Goal: Task Accomplishment & Management: Manage account settings

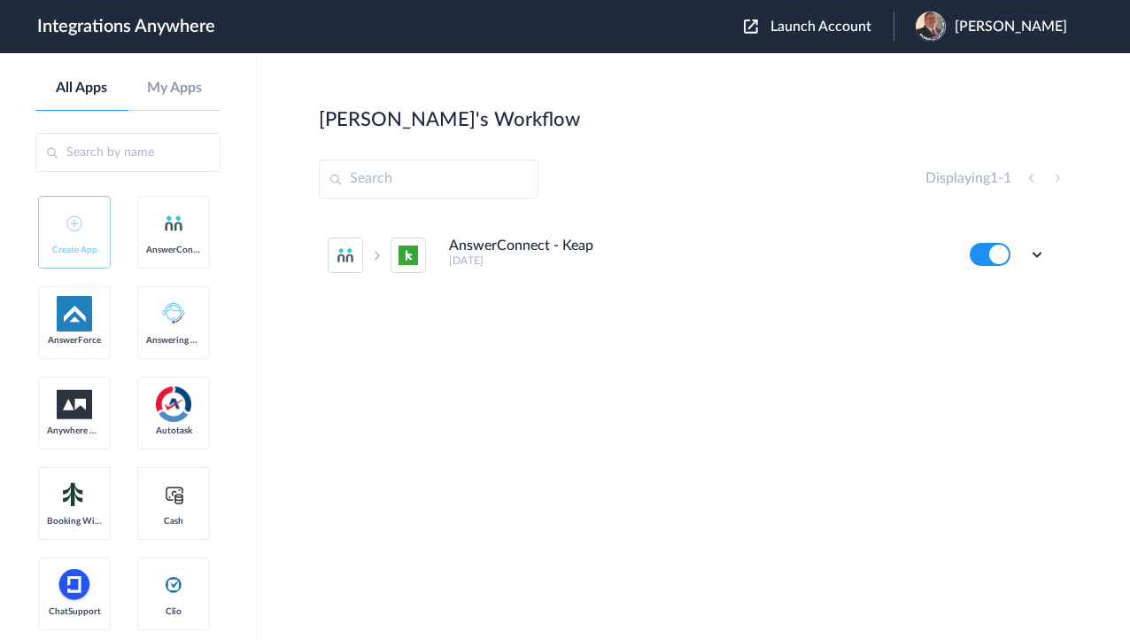
click at [848, 19] on span "Launch Account" at bounding box center [821, 26] width 101 height 14
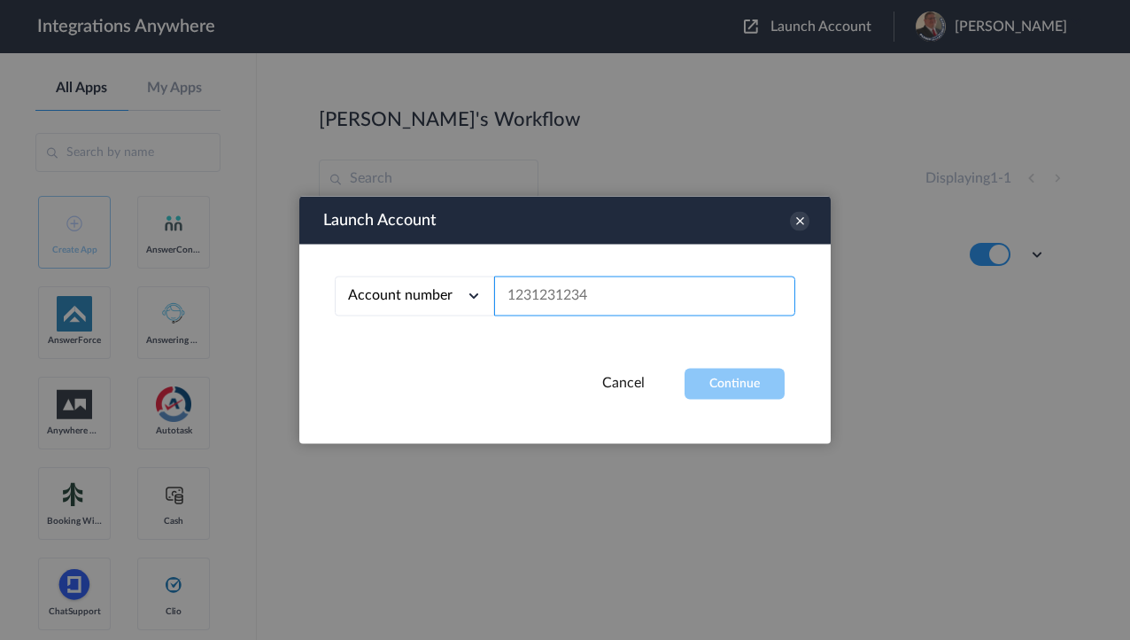
click at [578, 301] on input "text" at bounding box center [644, 296] width 301 height 40
paste input "7044477274"
type input "7044477274"
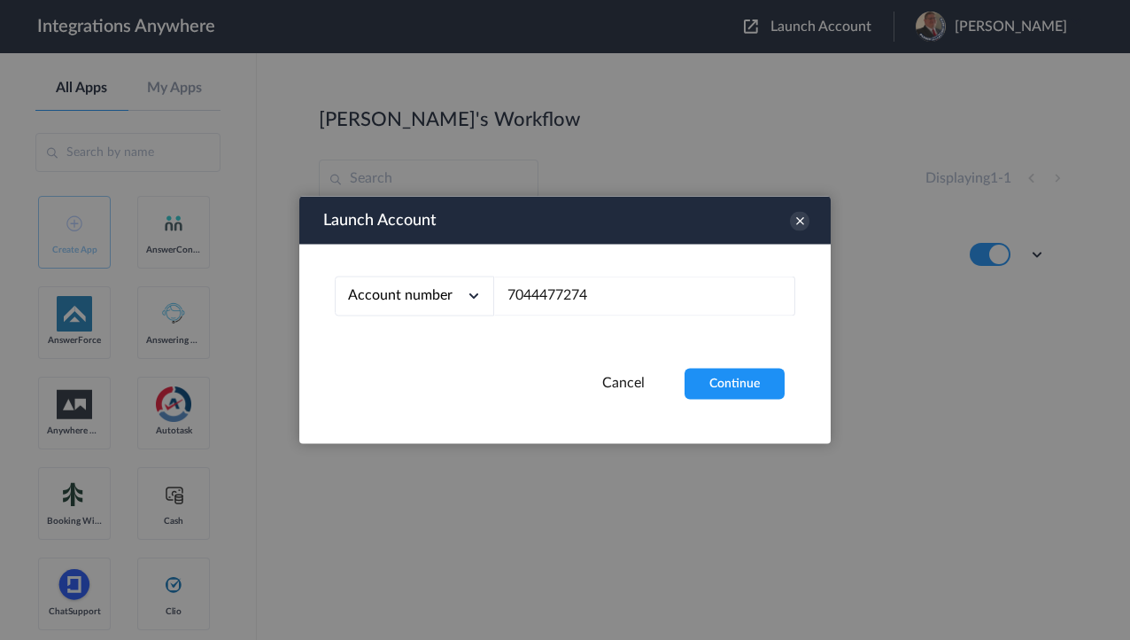
click at [733, 366] on div "Account number Account number Email address 7044477274" at bounding box center [564, 306] width 531 height 124
click at [734, 379] on button "Continue" at bounding box center [735, 383] width 100 height 31
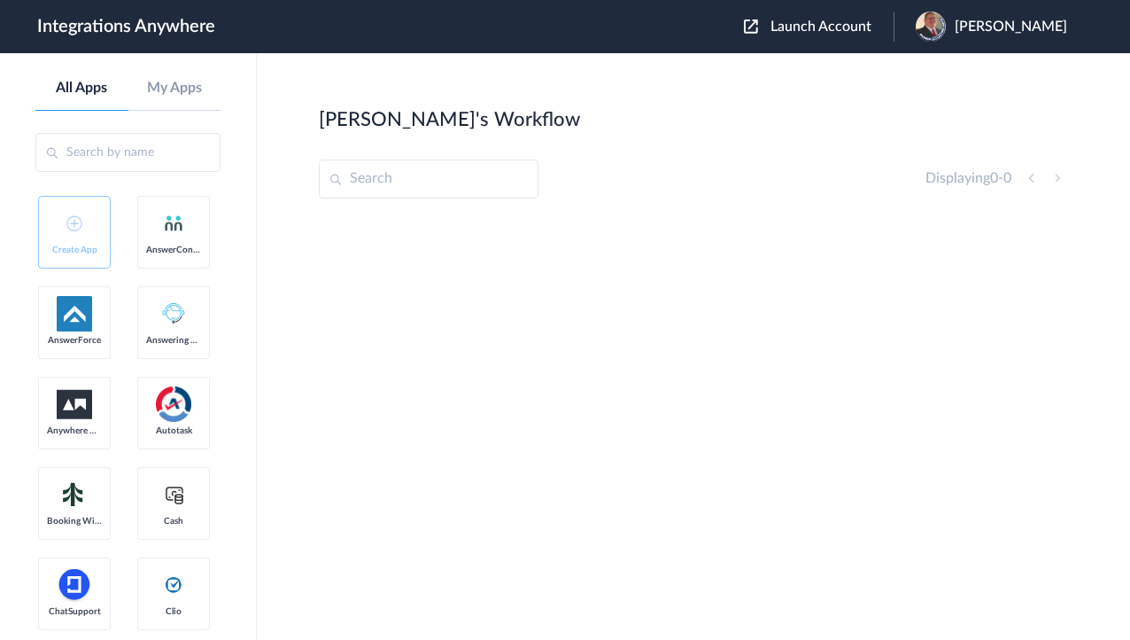
click at [973, 33] on span "[PERSON_NAME]" at bounding box center [1011, 27] width 112 height 17
click at [932, 98] on link "Logout" at bounding box center [925, 104] width 37 height 12
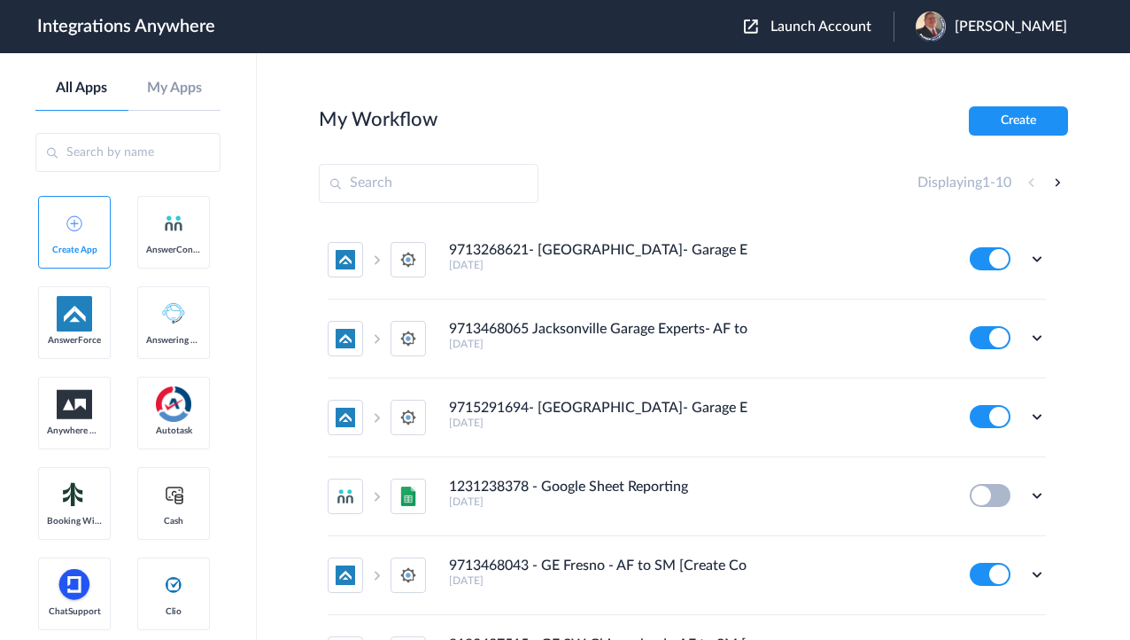
click at [845, 30] on span "Launch Account" at bounding box center [821, 26] width 101 height 14
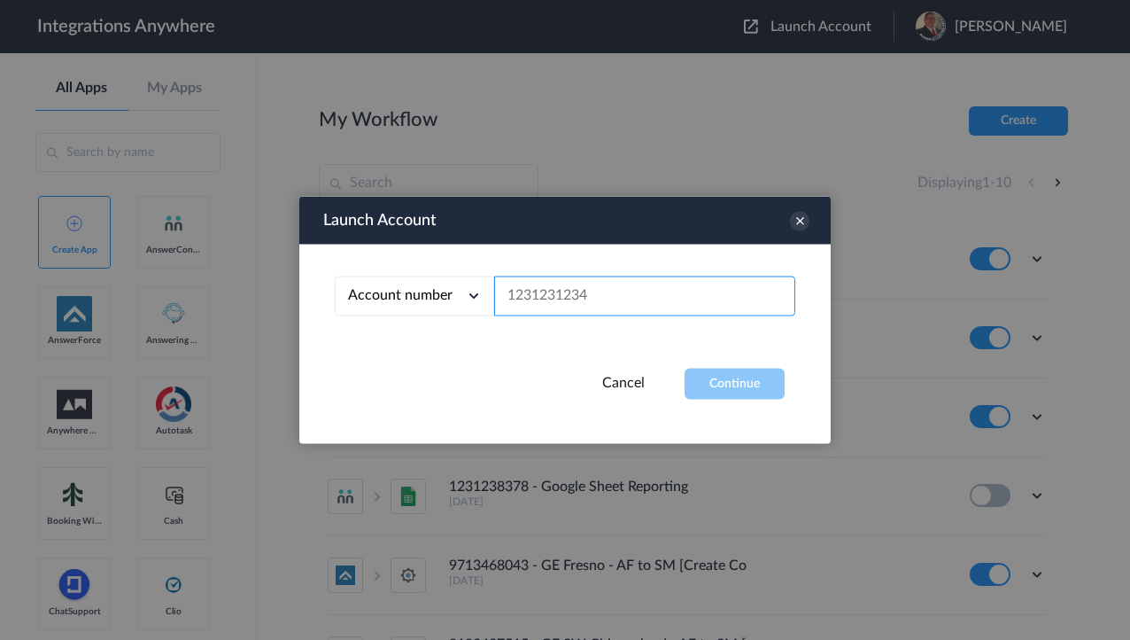
click at [579, 298] on input "text" at bounding box center [644, 296] width 301 height 40
paste input "7044477274"
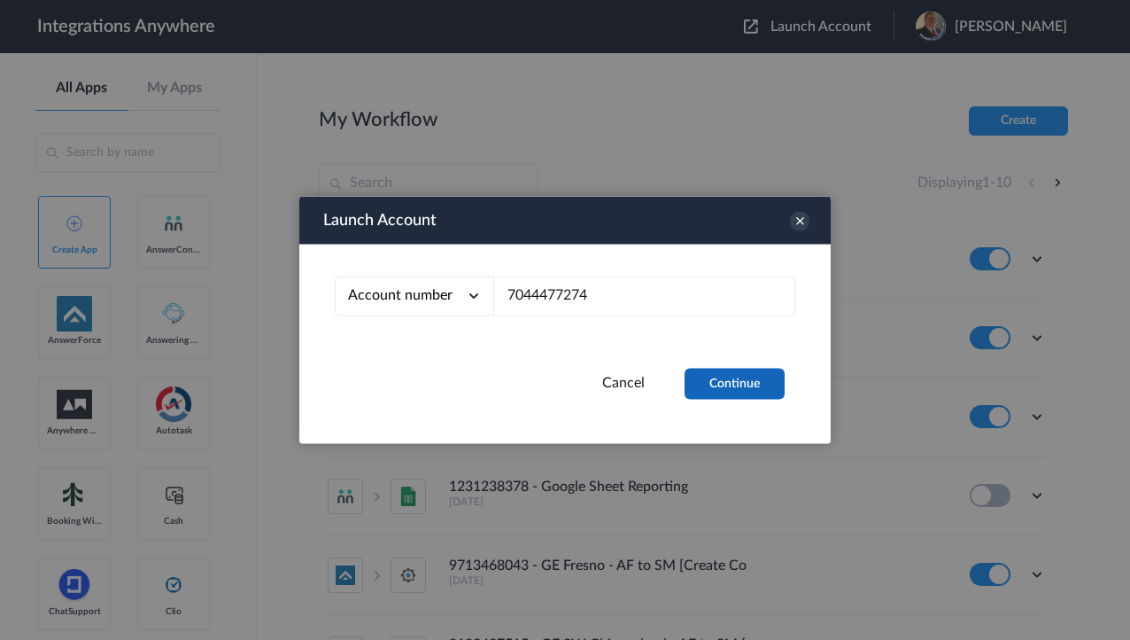
click at [741, 376] on button "Continue" at bounding box center [735, 383] width 100 height 31
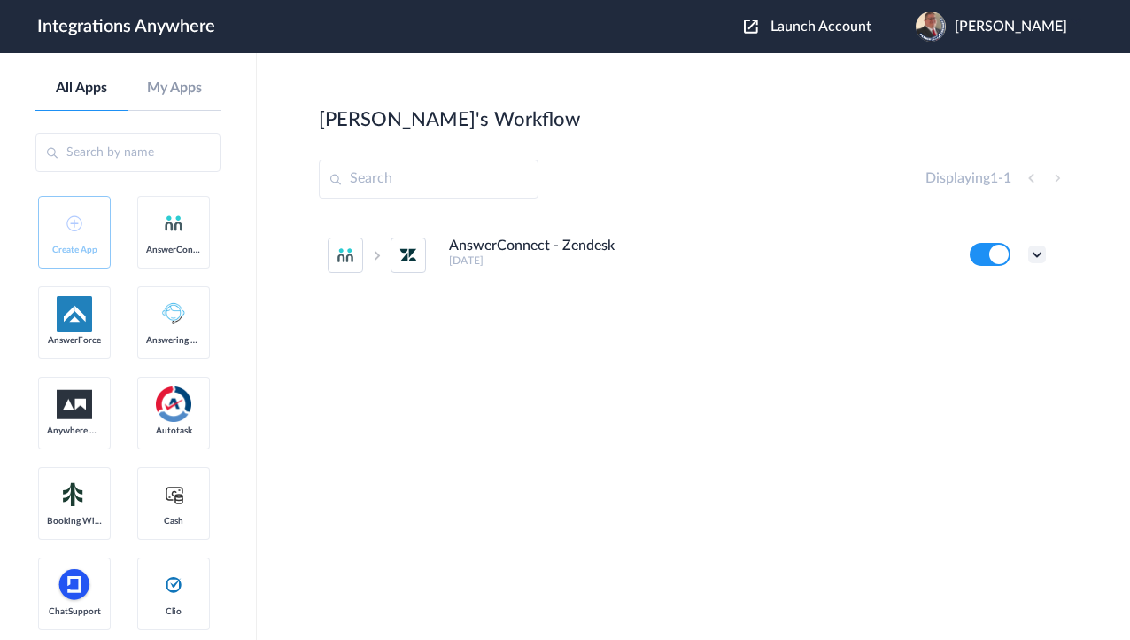
click at [1038, 253] on icon at bounding box center [1037, 254] width 18 height 18
click at [1011, 332] on link "Task history" at bounding box center [986, 328] width 85 height 12
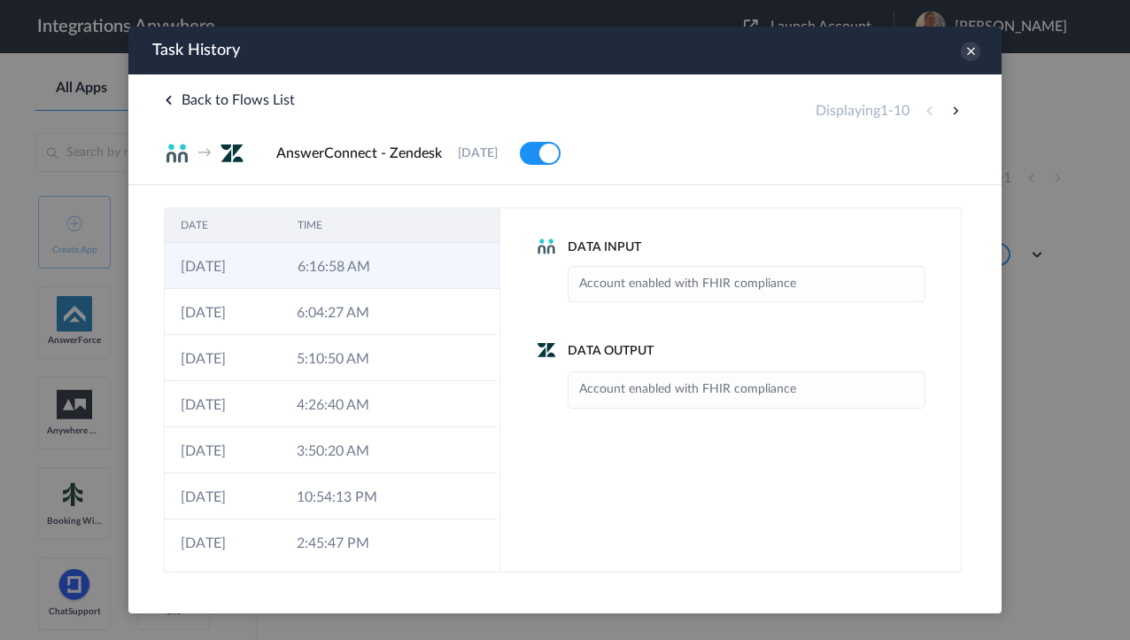
click at [351, 275] on td "6:16:58 AM" at bounding box center [340, 266] width 117 height 46
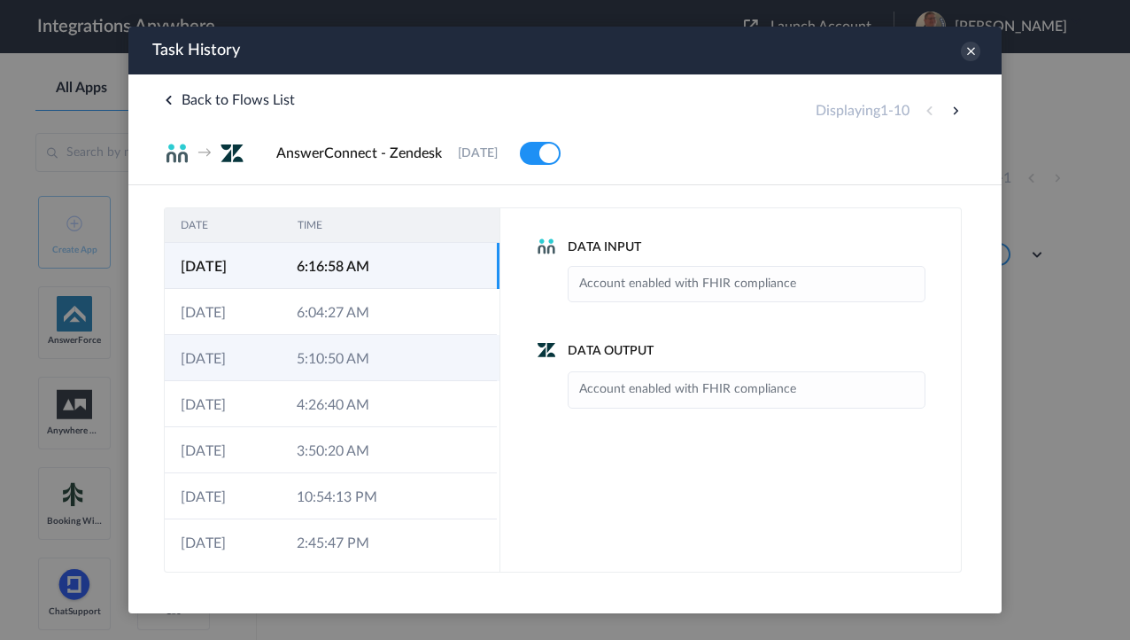
click at [322, 367] on td "5:10:50 AM" at bounding box center [339, 358] width 116 height 46
click at [300, 275] on td "6:16:58 AM" at bounding box center [340, 266] width 117 height 46
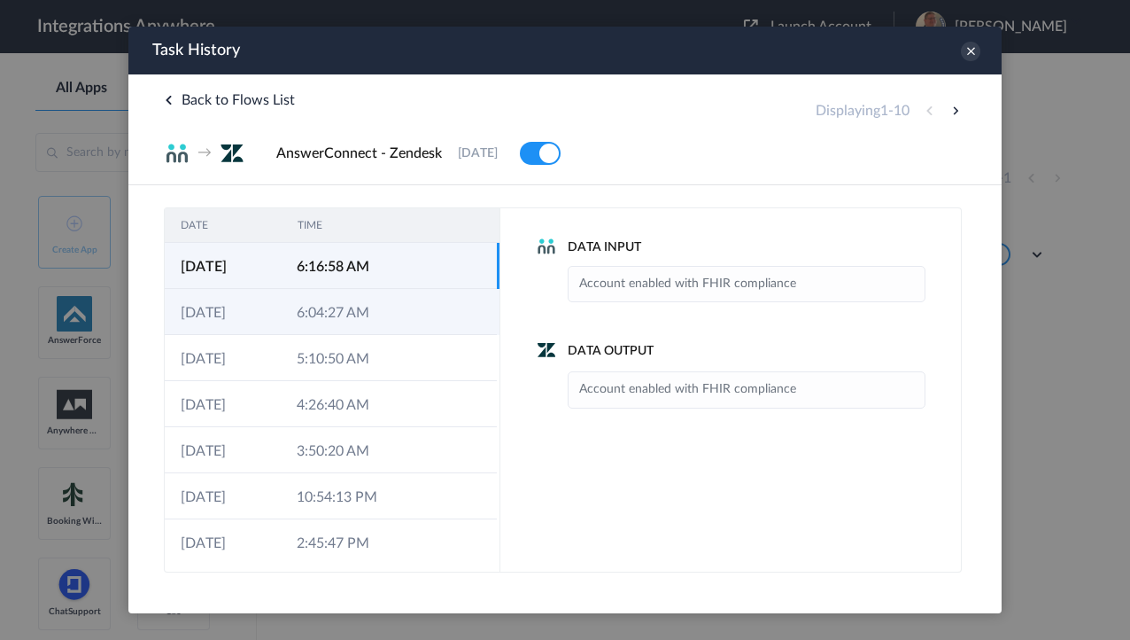
click at [326, 308] on td "6:04:27 AM" at bounding box center [339, 312] width 116 height 46
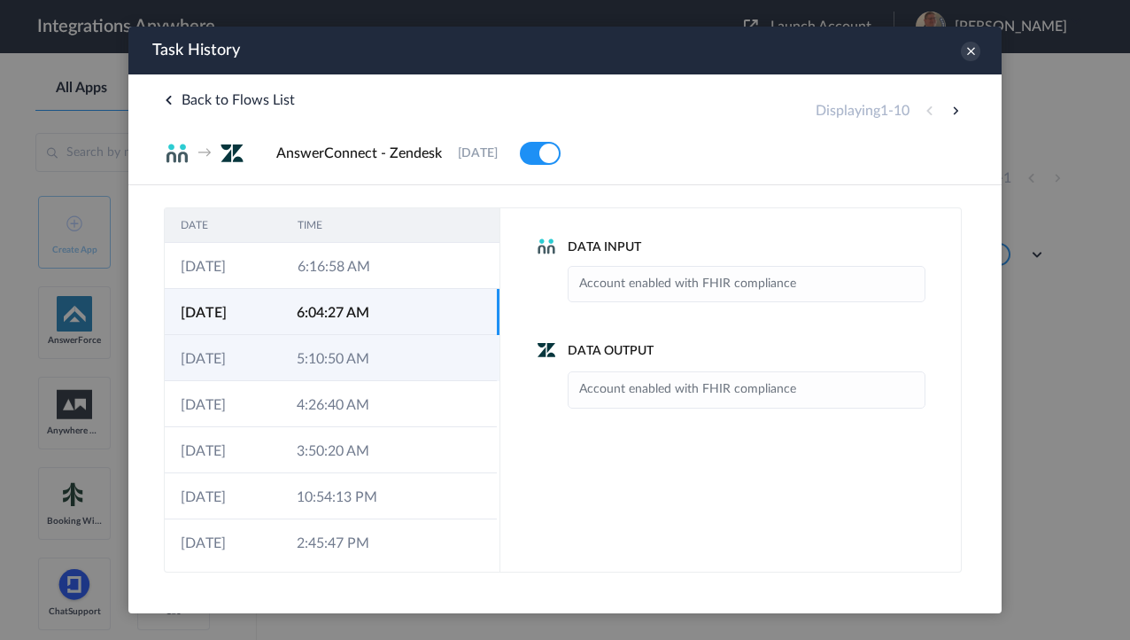
click at [337, 358] on td "5:10:50 AM" at bounding box center [339, 358] width 116 height 46
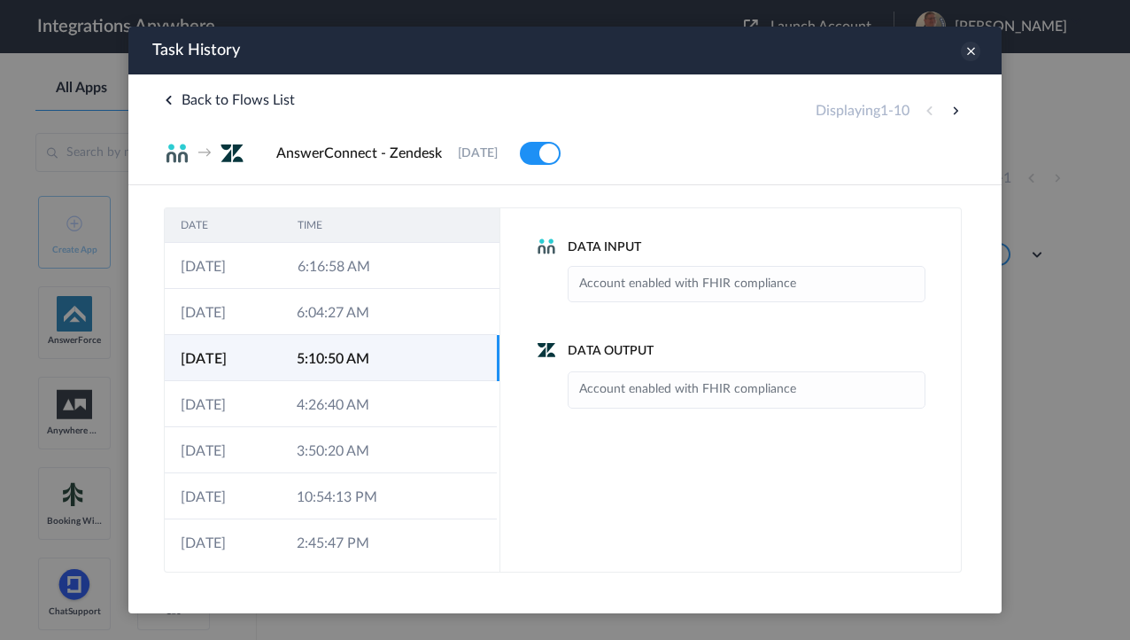
click at [978, 46] on icon at bounding box center [970, 51] width 19 height 19
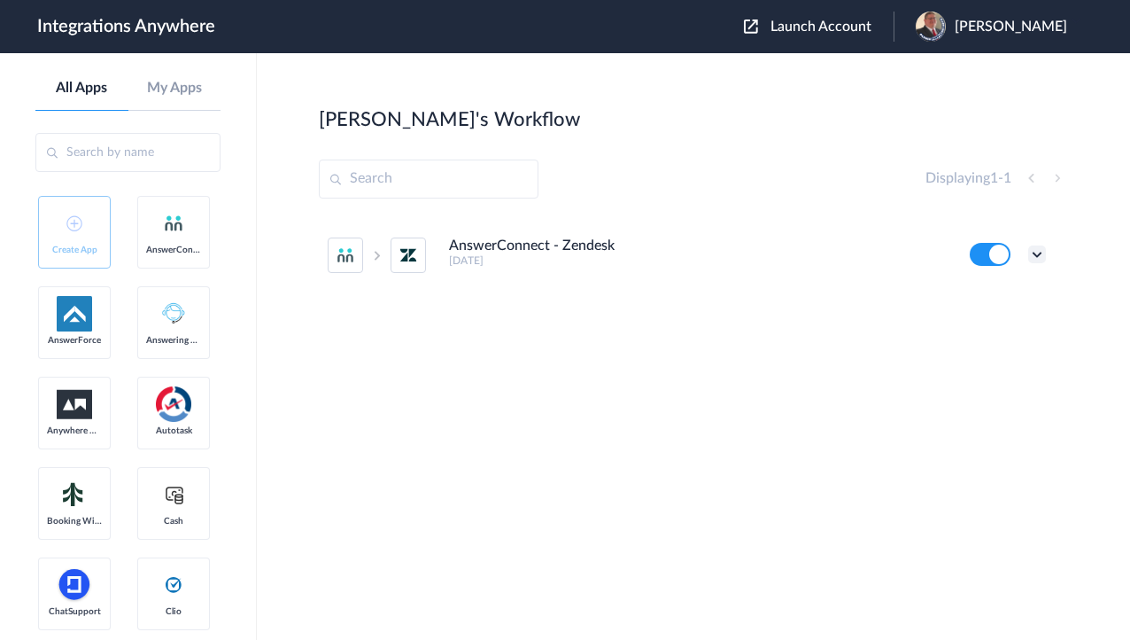
click at [1043, 252] on icon at bounding box center [1037, 254] width 18 height 18
click at [1014, 292] on li "Edit" at bounding box center [988, 295] width 115 height 33
click at [1039, 252] on icon at bounding box center [1037, 254] width 18 height 18
click at [1002, 324] on link "Task history" at bounding box center [986, 328] width 85 height 12
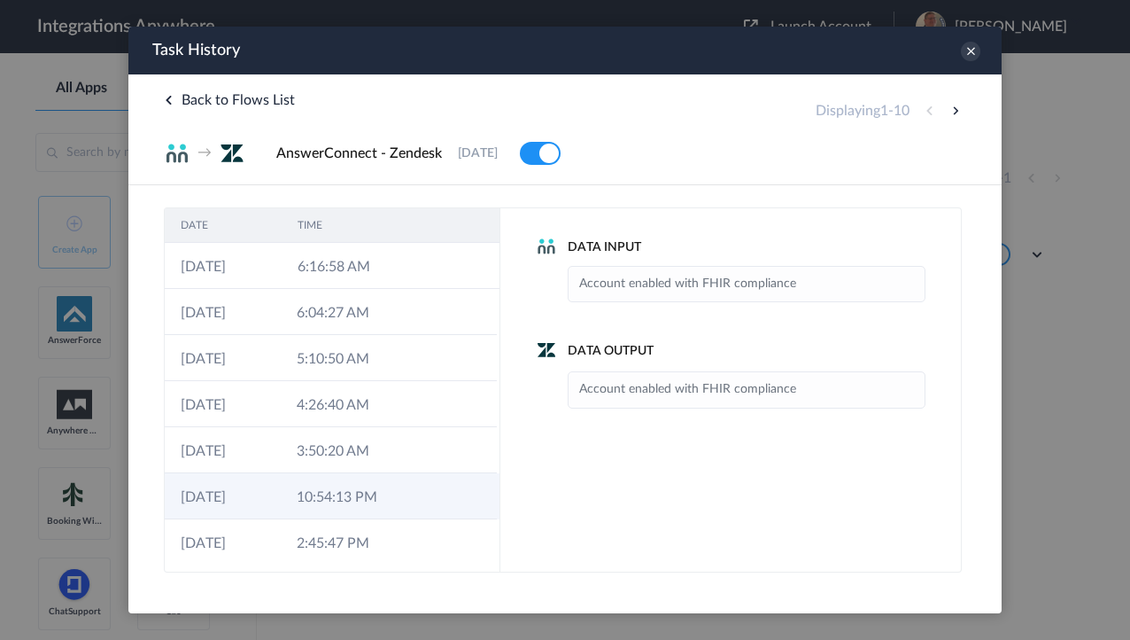
click at [326, 504] on td "10:54:13 PM" at bounding box center [339, 496] width 116 height 46
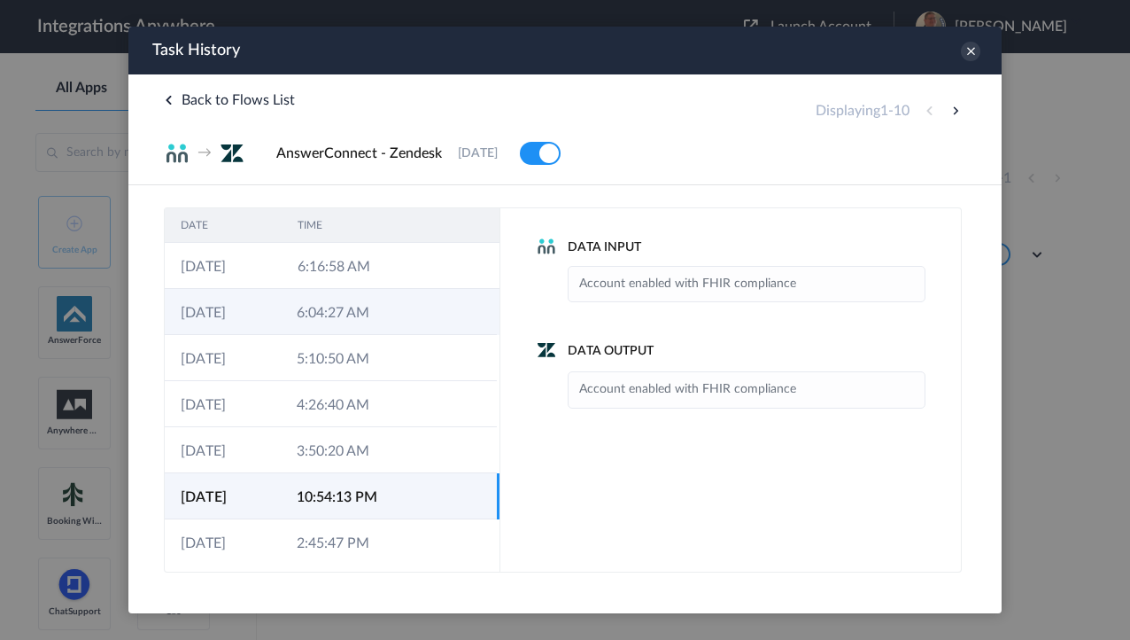
click at [292, 306] on td "6:04:27 AM" at bounding box center [339, 312] width 116 height 46
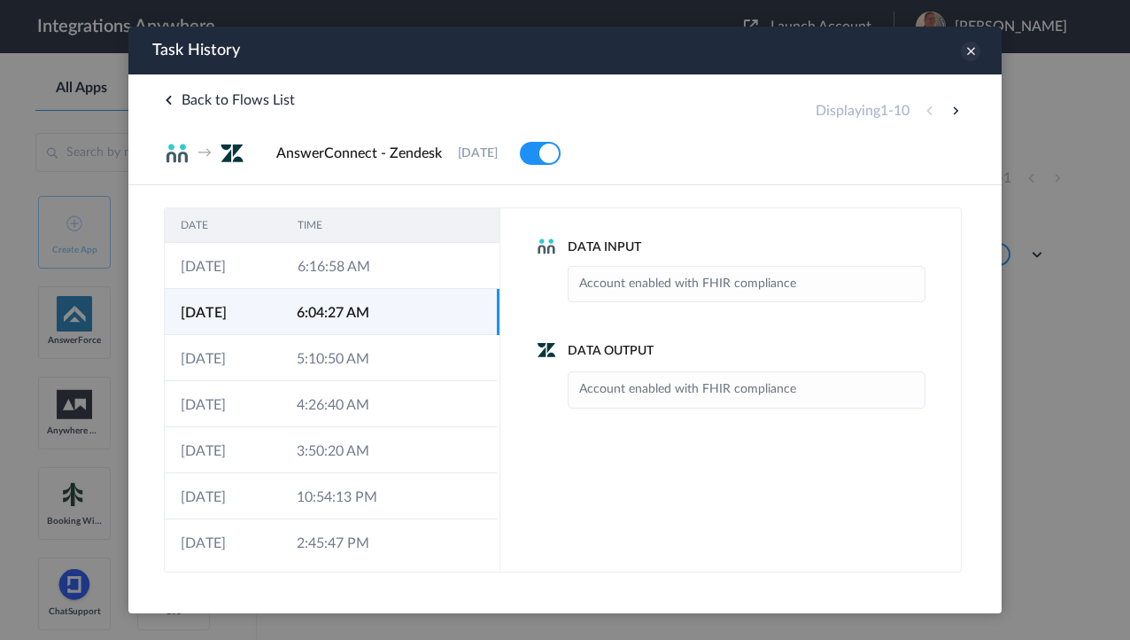
click at [968, 48] on icon at bounding box center [970, 51] width 19 height 19
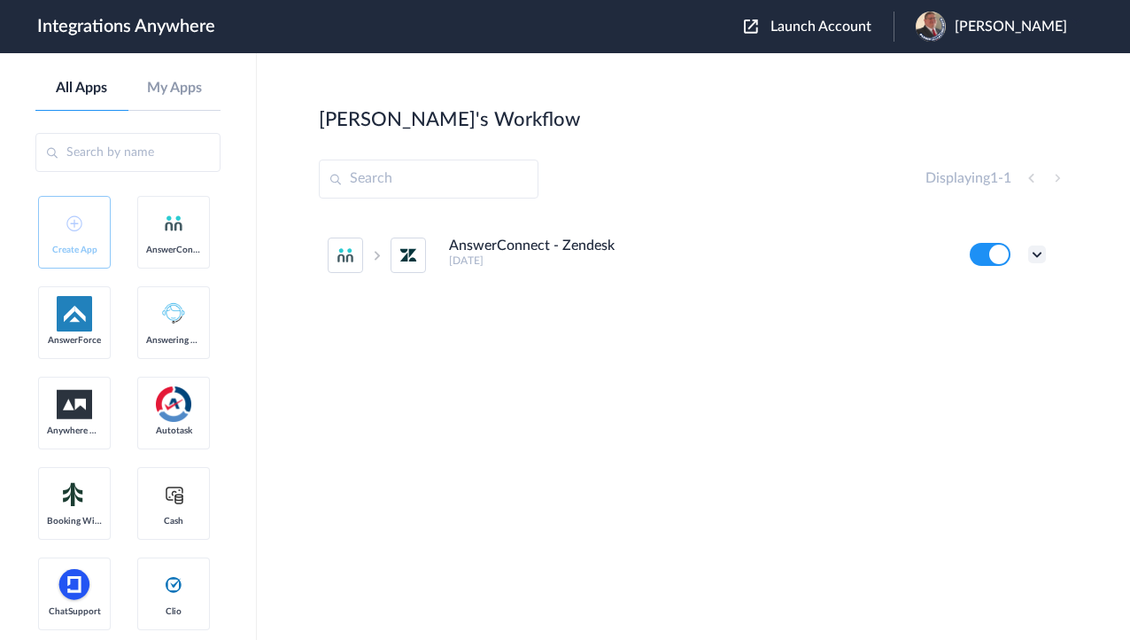
click at [1037, 253] on icon at bounding box center [1037, 254] width 18 height 18
click at [1009, 320] on li "Task history" at bounding box center [988, 328] width 115 height 33
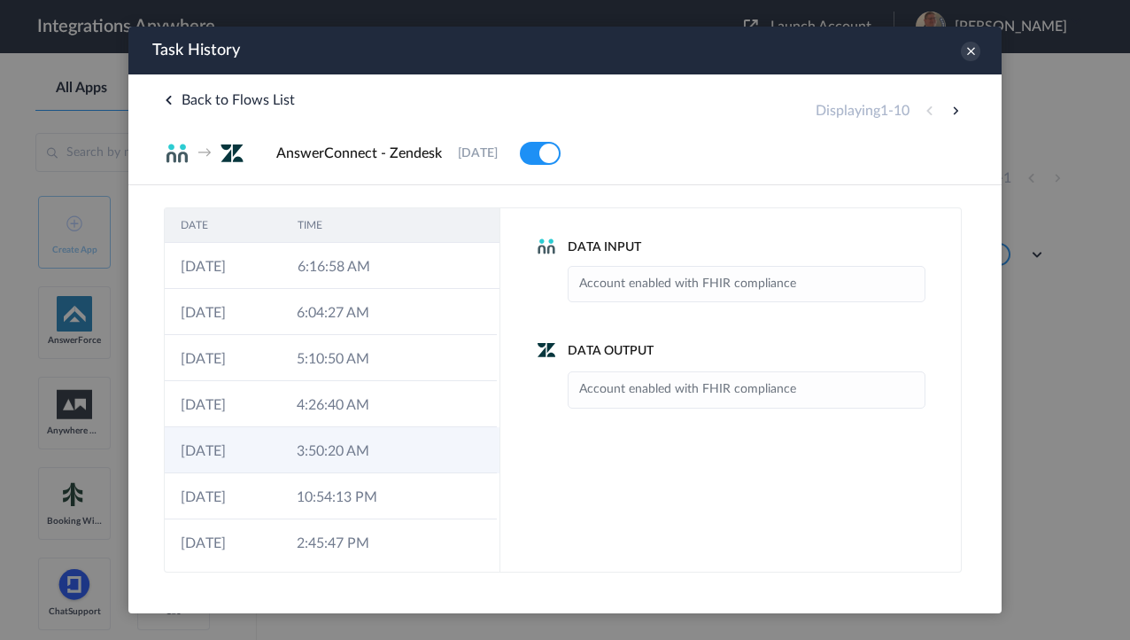
click at [328, 453] on td "3:50:20 AM" at bounding box center [339, 450] width 116 height 46
click at [979, 51] on icon at bounding box center [970, 51] width 19 height 19
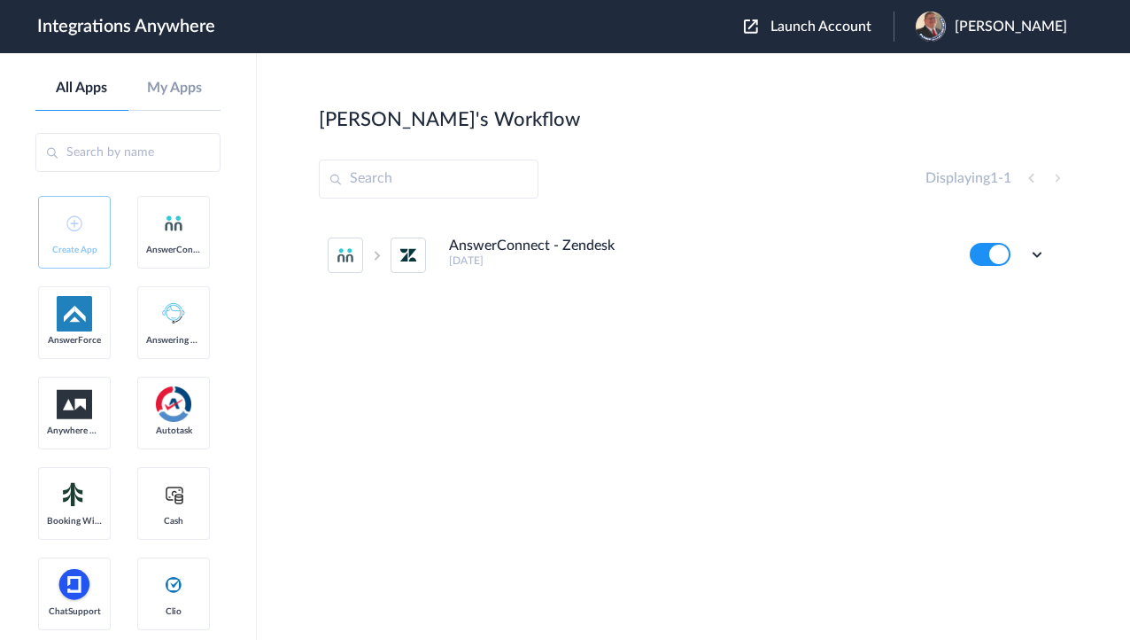
click at [822, 23] on span "Launch Account" at bounding box center [821, 26] width 101 height 14
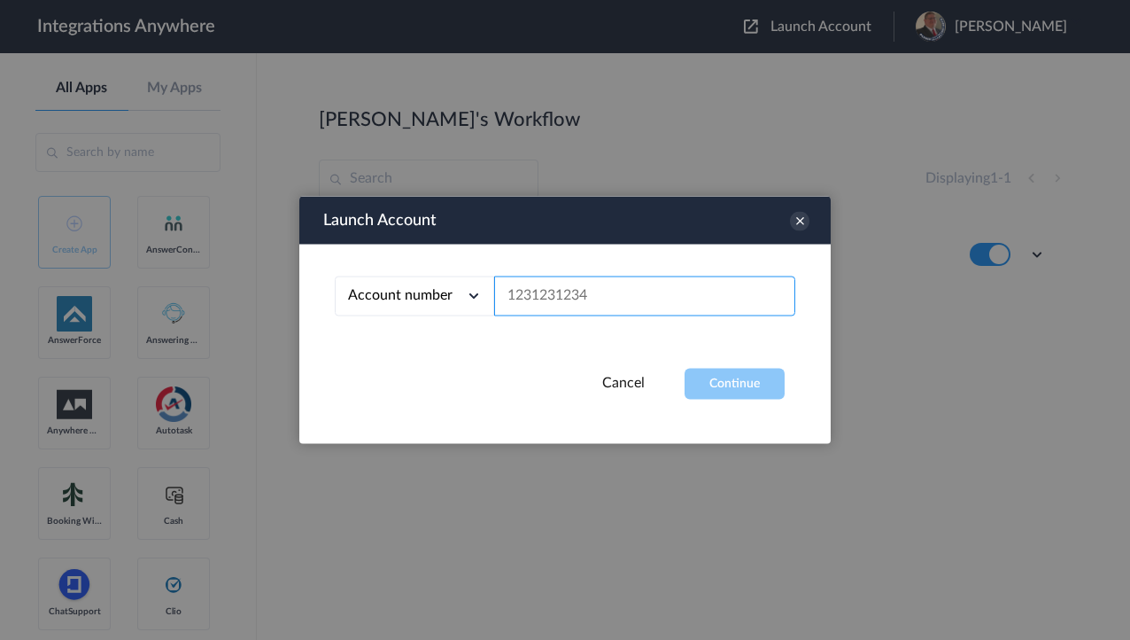
click at [588, 291] on input "text" at bounding box center [644, 296] width 301 height 40
paste input "9192952830"
type input "9192952830"
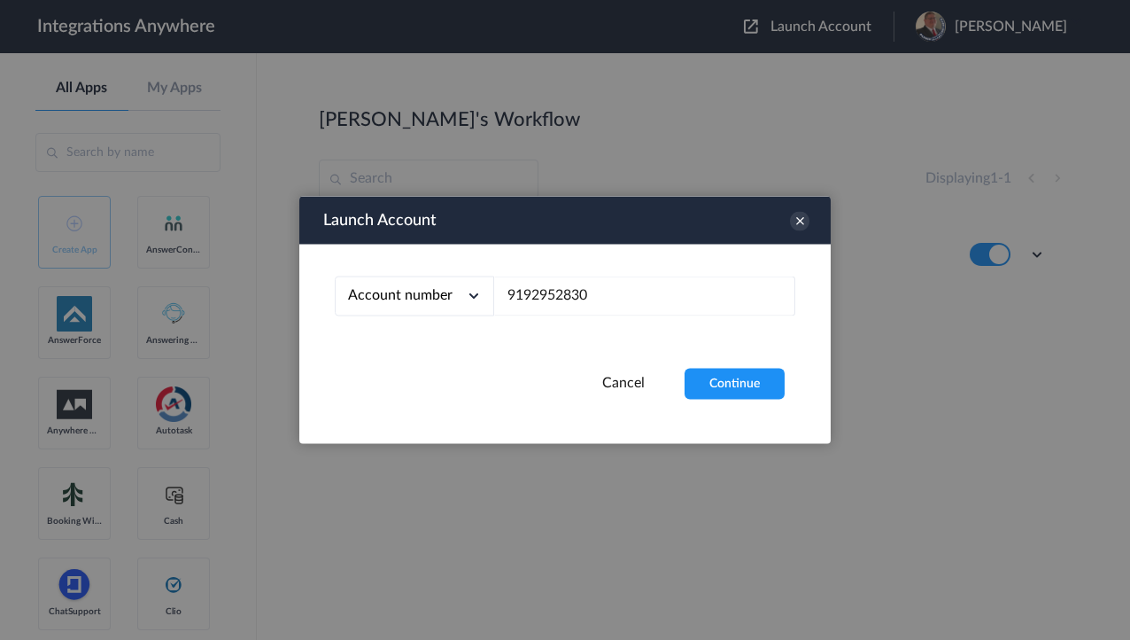
click at [770, 400] on div "Launch Account Account number Account number Email address 9192952830 Cancel Co…" at bounding box center [564, 320] width 531 height 247
click at [758, 388] on button "Continue" at bounding box center [735, 383] width 100 height 31
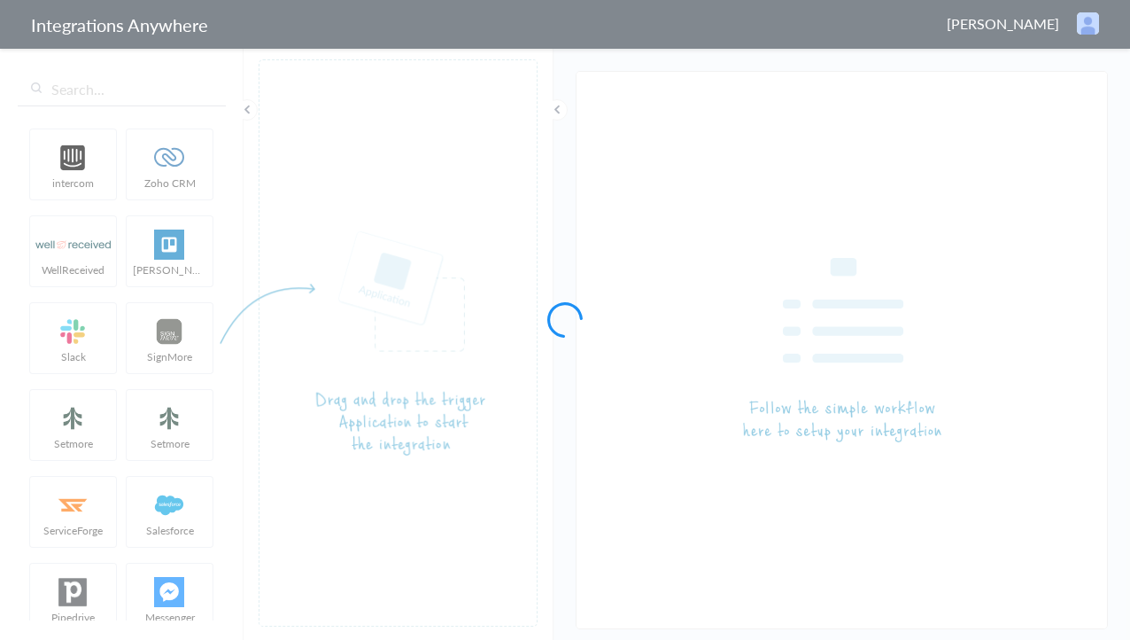
type input "AnswerConnect - Zendesk"
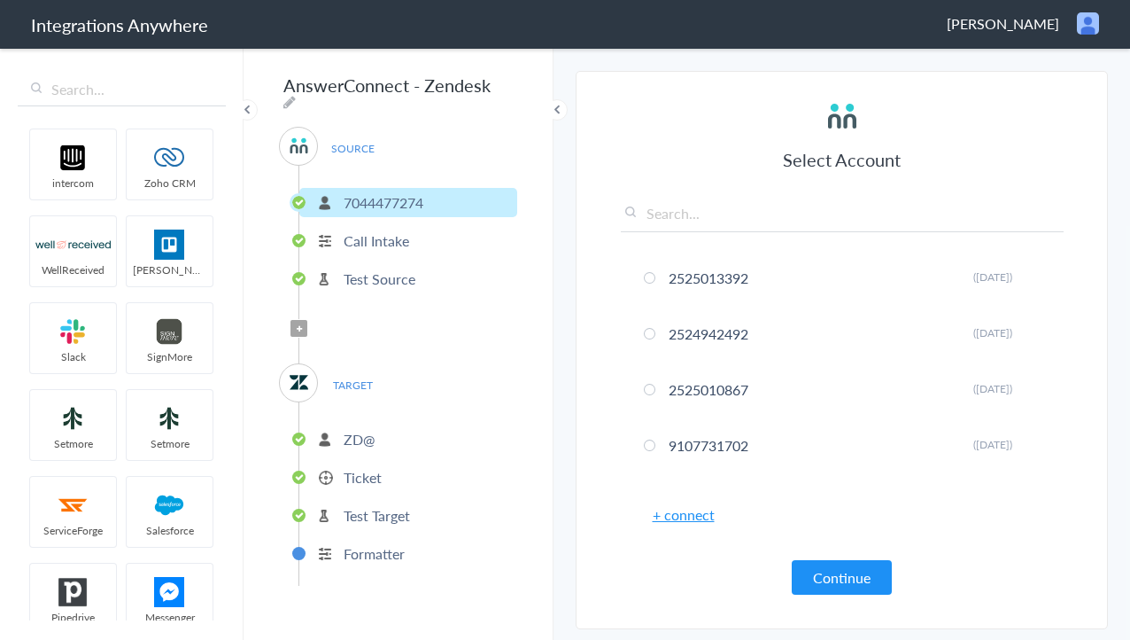
click at [333, 312] on div "SOURCE 7044477274 Call Intake Test Source Filter Applied TARGET ZD@ Ticket Test…" at bounding box center [398, 356] width 238 height 459
click at [372, 268] on p "Test Source" at bounding box center [380, 278] width 72 height 20
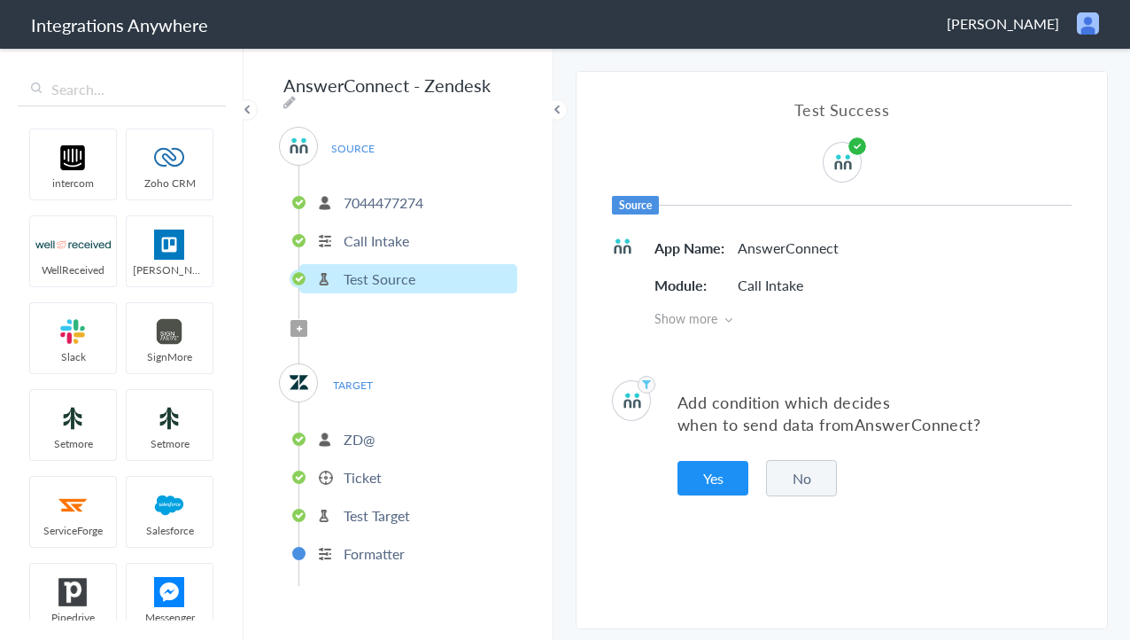
click at [366, 515] on li "Test Target" at bounding box center [408, 514] width 218 height 29
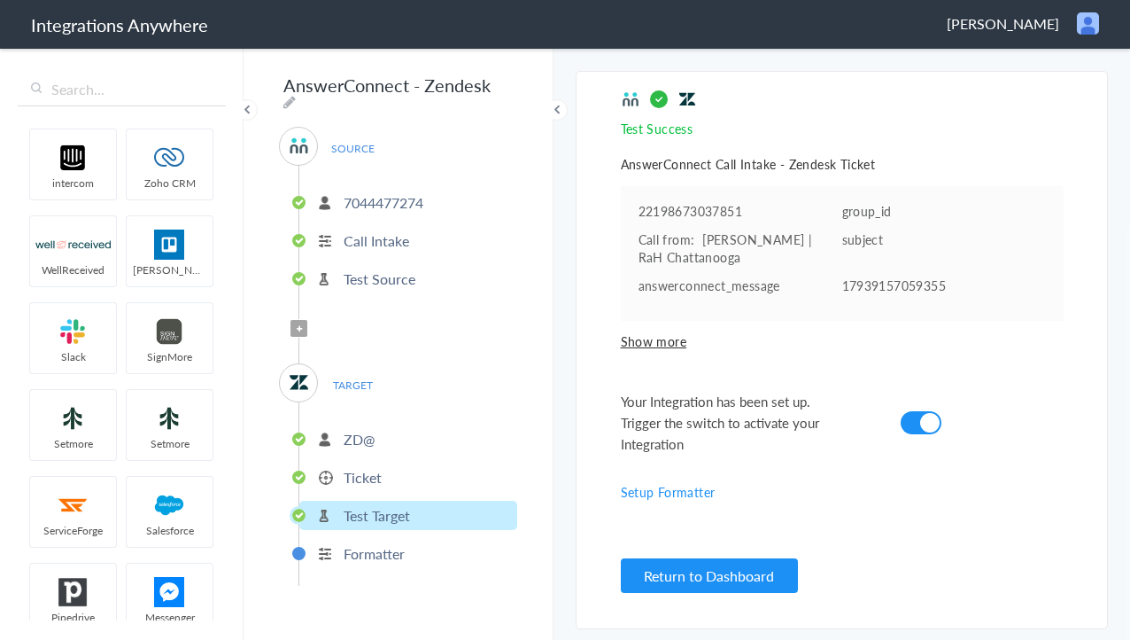
click at [365, 469] on p "Ticket" at bounding box center [363, 477] width 38 height 20
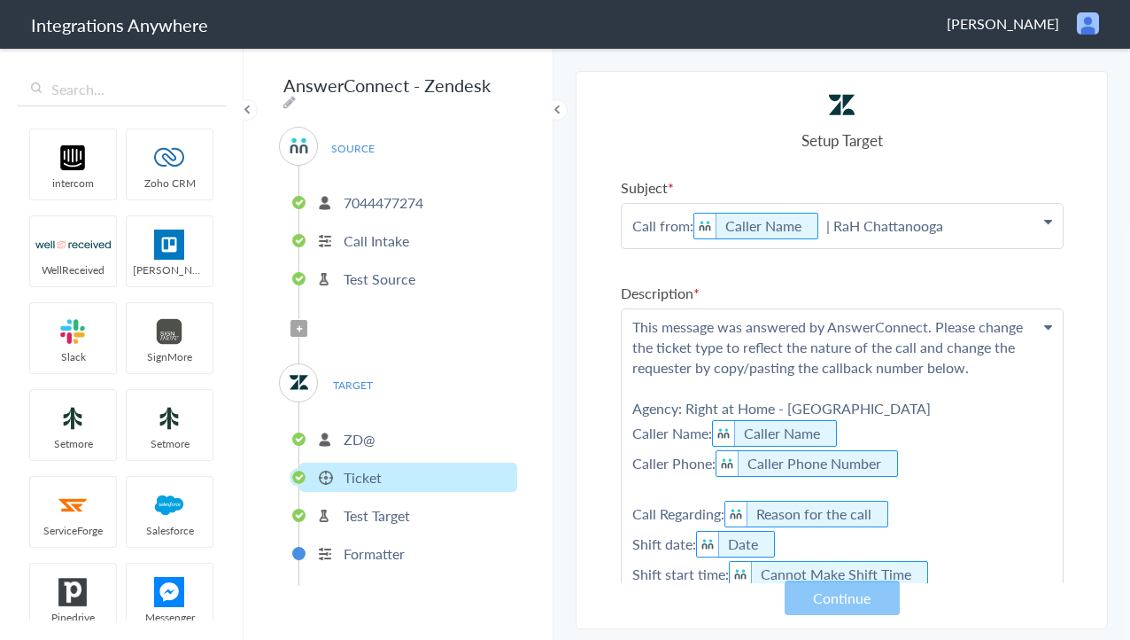
click at [361, 432] on p "ZD@" at bounding box center [359, 439] width 31 height 20
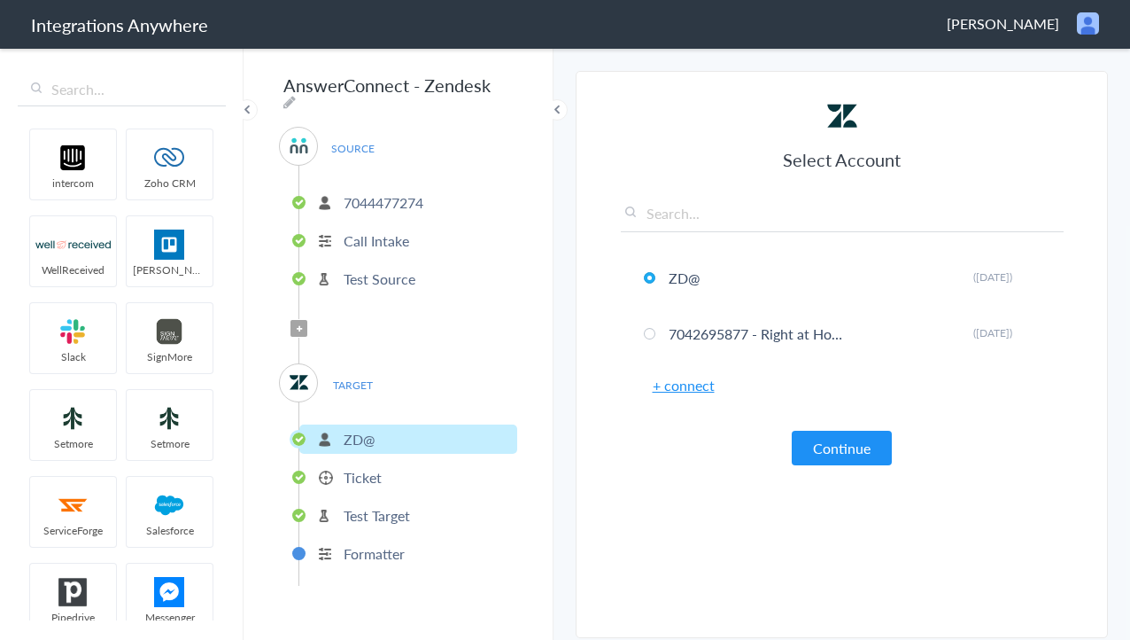
click at [363, 470] on p "Ticket" at bounding box center [363, 477] width 38 height 20
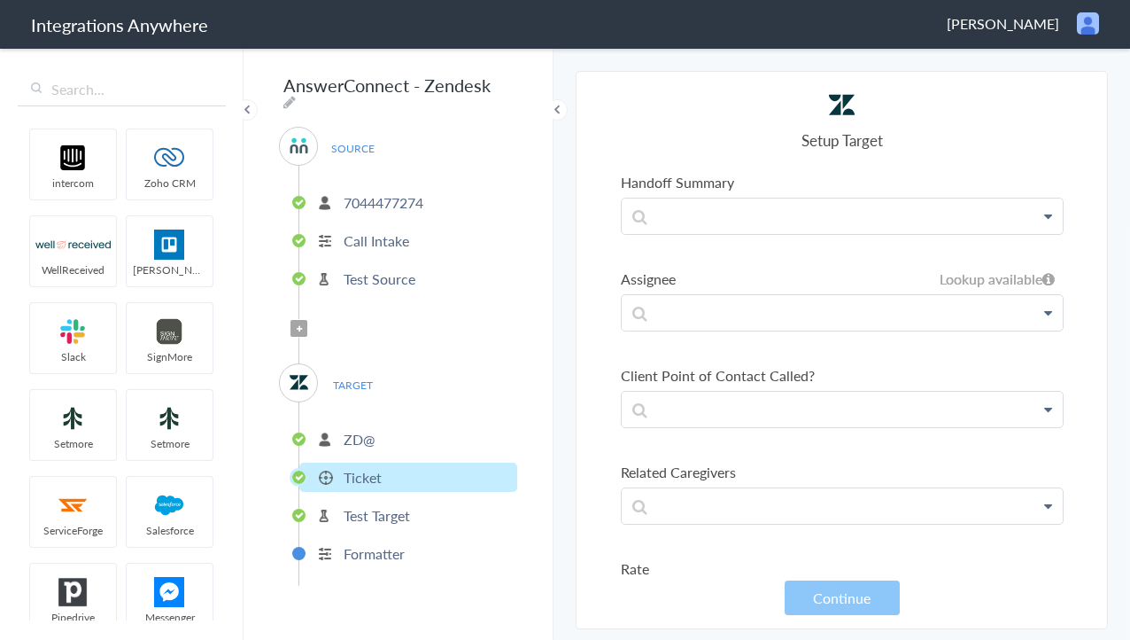
scroll to position [3189, 0]
